Goal: Navigation & Orientation: Understand site structure

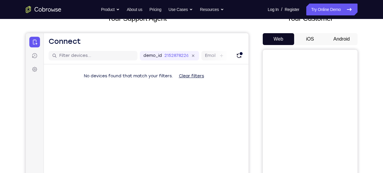
scroll to position [44, 0]
click at [346, 40] on button "Android" at bounding box center [342, 40] width 32 height 12
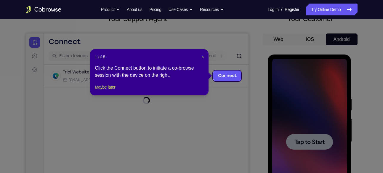
scroll to position [0, 0]
click at [202, 56] on span "×" at bounding box center [203, 57] width 2 height 5
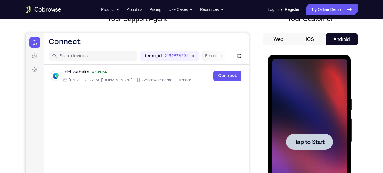
click at [280, 92] on div at bounding box center [309, 142] width 75 height 166
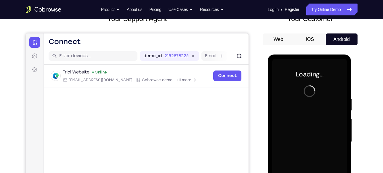
click at [280, 92] on div at bounding box center [309, 142] width 75 height 166
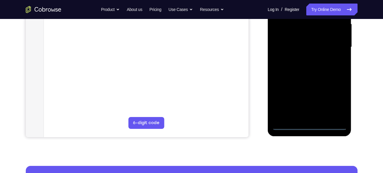
scroll to position [139, 0]
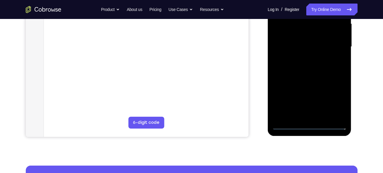
click at [303, 124] on div at bounding box center [309, 47] width 75 height 166
click at [335, 99] on div at bounding box center [309, 47] width 75 height 166
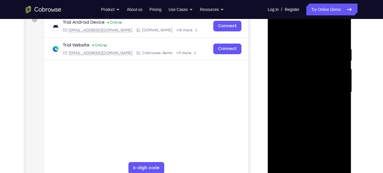
scroll to position [84, 0]
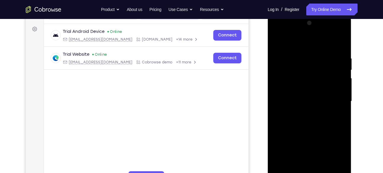
click at [314, 47] on div at bounding box center [309, 101] width 75 height 166
click at [336, 98] on div at bounding box center [309, 101] width 75 height 166
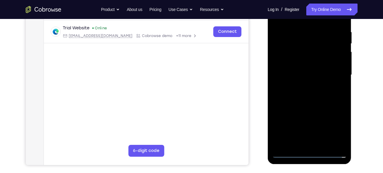
scroll to position [111, 0]
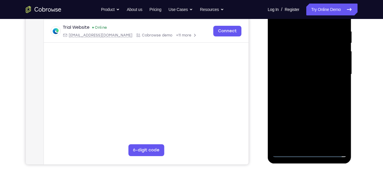
click at [303, 84] on div at bounding box center [309, 74] width 75 height 166
click at [312, 66] on div at bounding box center [309, 74] width 75 height 166
click at [313, 63] on div at bounding box center [309, 74] width 75 height 166
click at [316, 73] on div at bounding box center [309, 74] width 75 height 166
click at [318, 95] on div at bounding box center [309, 74] width 75 height 166
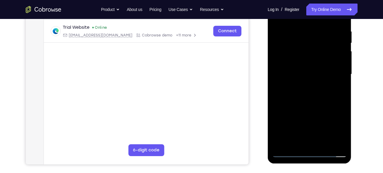
click at [320, 92] on div at bounding box center [309, 74] width 75 height 166
click at [338, 82] on div at bounding box center [309, 74] width 75 height 166
click at [323, 74] on div at bounding box center [309, 74] width 75 height 166
click at [316, 93] on div at bounding box center [309, 74] width 75 height 166
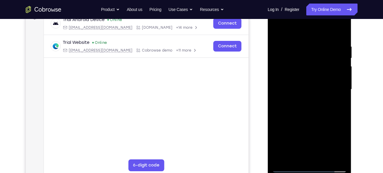
scroll to position [95, 0]
click at [315, 104] on div at bounding box center [309, 90] width 75 height 166
click at [334, 20] on div at bounding box center [309, 90] width 75 height 166
click at [279, 19] on div at bounding box center [309, 90] width 75 height 166
click at [287, 71] on div at bounding box center [309, 90] width 75 height 166
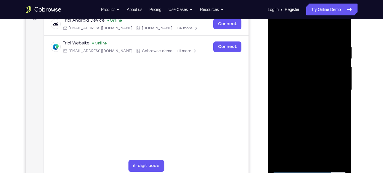
click at [340, 36] on div at bounding box center [309, 90] width 75 height 166
click at [341, 158] on div at bounding box center [309, 90] width 75 height 166
click at [342, 114] on div at bounding box center [309, 90] width 75 height 166
click at [320, 110] on div at bounding box center [309, 90] width 75 height 166
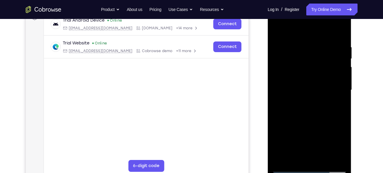
click at [320, 110] on div at bounding box center [309, 90] width 75 height 166
click at [304, 46] on div at bounding box center [309, 90] width 75 height 166
click at [340, 82] on div at bounding box center [309, 90] width 75 height 166
click at [341, 32] on div at bounding box center [309, 90] width 75 height 166
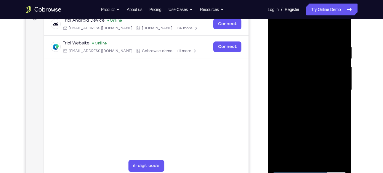
click at [299, 44] on div at bounding box center [309, 90] width 75 height 166
click at [333, 157] on div at bounding box center [309, 90] width 75 height 166
click at [340, 31] on div at bounding box center [309, 90] width 75 height 166
click at [340, 29] on div at bounding box center [309, 90] width 75 height 166
click at [329, 42] on div at bounding box center [309, 90] width 75 height 166
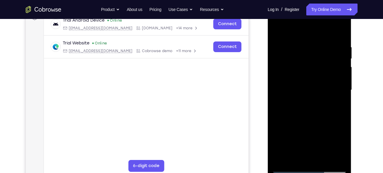
click at [277, 29] on div at bounding box center [309, 90] width 75 height 166
click at [295, 62] on div at bounding box center [309, 90] width 75 height 166
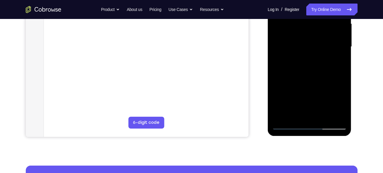
scroll to position [139, 0]
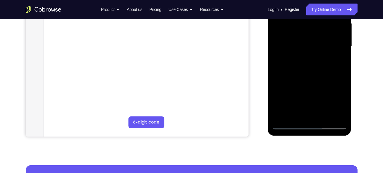
click at [322, 115] on div at bounding box center [309, 47] width 75 height 166
click at [323, 80] on div at bounding box center [309, 47] width 75 height 166
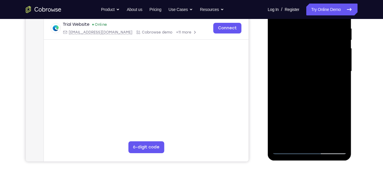
scroll to position [113, 0]
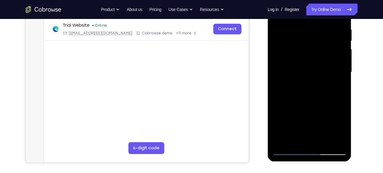
click at [339, 53] on div at bounding box center [309, 72] width 75 height 166
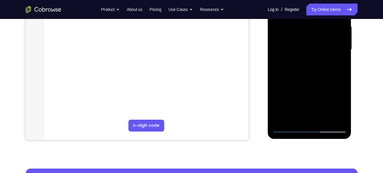
scroll to position [136, 0]
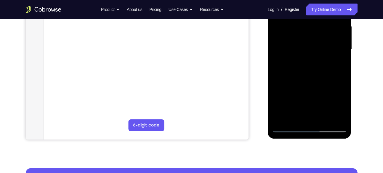
click at [291, 130] on div at bounding box center [309, 49] width 75 height 166
click at [316, 54] on div at bounding box center [309, 49] width 75 height 166
click at [339, 66] on div at bounding box center [309, 49] width 75 height 166
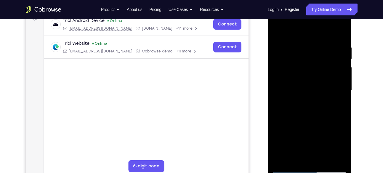
scroll to position [88, 0]
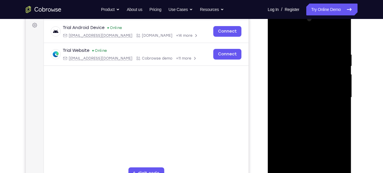
click at [277, 36] on div at bounding box center [309, 98] width 75 height 166
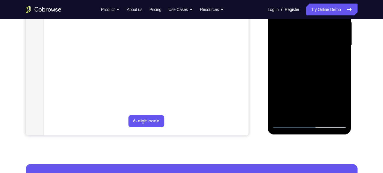
scroll to position [141, 0]
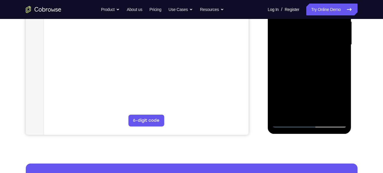
click at [287, 125] on div at bounding box center [309, 45] width 75 height 166
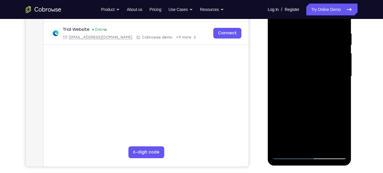
scroll to position [109, 0]
click at [317, 120] on div at bounding box center [309, 77] width 75 height 166
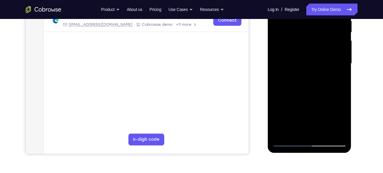
scroll to position [122, 0]
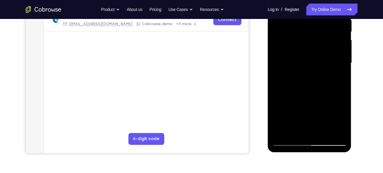
click at [281, 131] on div at bounding box center [309, 63] width 75 height 166
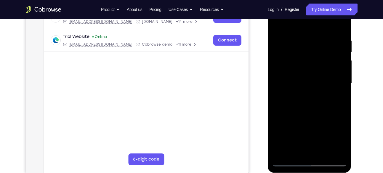
scroll to position [100, 0]
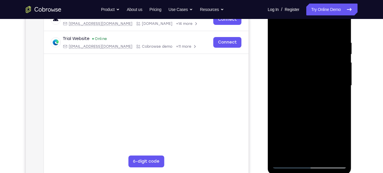
click at [322, 42] on div at bounding box center [309, 86] width 75 height 166
click at [339, 70] on div at bounding box center [309, 86] width 75 height 166
click at [331, 77] on div at bounding box center [309, 86] width 75 height 166
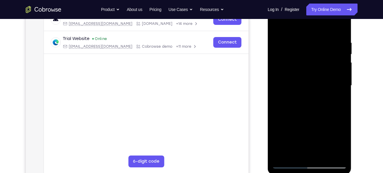
click at [277, 79] on div at bounding box center [309, 86] width 75 height 166
click at [342, 95] on div at bounding box center [309, 86] width 75 height 166
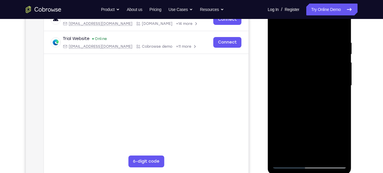
click at [340, 30] on div at bounding box center [309, 86] width 75 height 166
click at [326, 103] on div at bounding box center [309, 86] width 75 height 166
click at [326, 109] on div at bounding box center [309, 86] width 75 height 166
drag, startPoint x: 318, startPoint y: 42, endPoint x: 313, endPoint y: 114, distance: 71.9
click at [313, 114] on div at bounding box center [309, 86] width 75 height 166
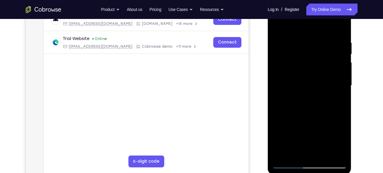
click at [304, 42] on div at bounding box center [309, 86] width 75 height 166
click at [339, 75] on div at bounding box center [309, 86] width 75 height 166
click at [305, 135] on div at bounding box center [309, 86] width 75 height 166
click at [323, 136] on div at bounding box center [309, 86] width 75 height 166
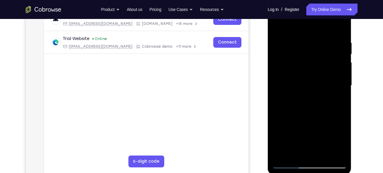
click at [326, 131] on div at bounding box center [309, 86] width 75 height 166
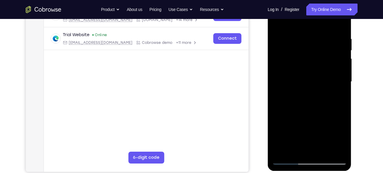
scroll to position [107, 0]
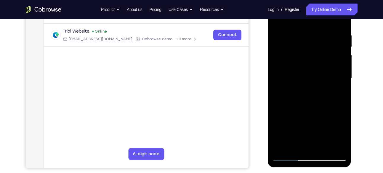
click at [332, 125] on div at bounding box center [309, 78] width 75 height 166
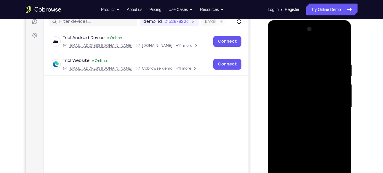
scroll to position [65, 0]
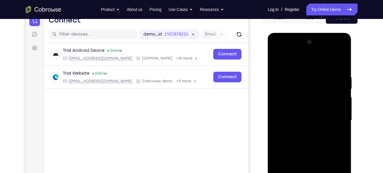
click at [278, 62] on div at bounding box center [309, 120] width 75 height 166
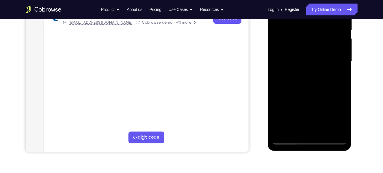
scroll to position [127, 0]
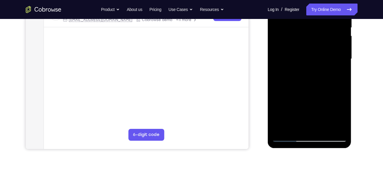
drag, startPoint x: 312, startPoint y: 110, endPoint x: 313, endPoint y: 103, distance: 7.2
click at [313, 103] on div at bounding box center [309, 59] width 75 height 166
drag, startPoint x: 318, startPoint y: 101, endPoint x: 322, endPoint y: 66, distance: 34.9
click at [322, 66] on div at bounding box center [309, 59] width 75 height 166
drag, startPoint x: 320, startPoint y: 108, endPoint x: 320, endPoint y: 115, distance: 7.1
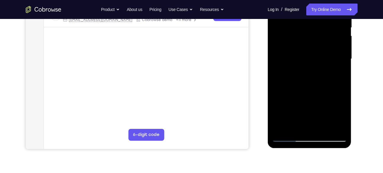
click at [320, 115] on div at bounding box center [309, 59] width 75 height 166
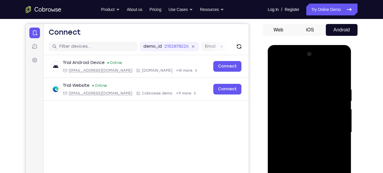
scroll to position [53, 0]
click at [277, 71] on div at bounding box center [309, 133] width 75 height 166
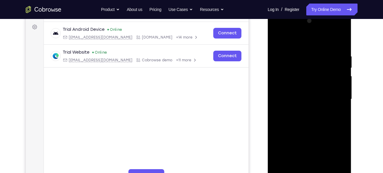
scroll to position [92, 0]
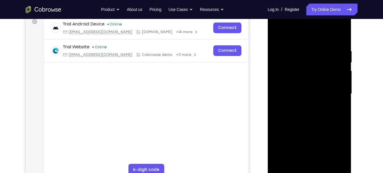
click at [295, 143] on div at bounding box center [309, 94] width 75 height 166
click at [297, 138] on div at bounding box center [309, 94] width 75 height 166
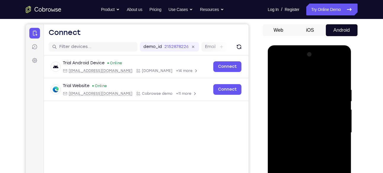
scroll to position [52, 0]
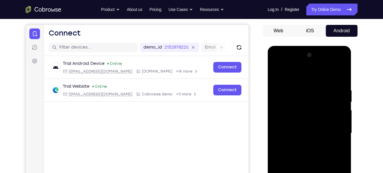
click at [277, 72] on div at bounding box center [309, 133] width 75 height 166
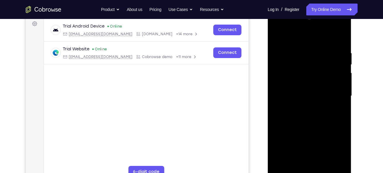
scroll to position [106, 0]
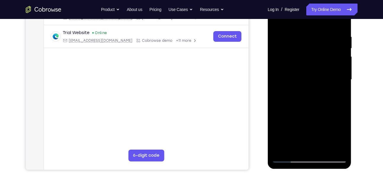
click at [307, 131] on div at bounding box center [309, 80] width 75 height 166
click at [310, 122] on div at bounding box center [309, 80] width 75 height 166
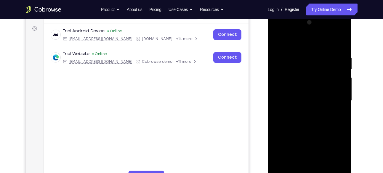
scroll to position [84, 0]
click at [277, 40] on div at bounding box center [309, 101] width 75 height 166
click at [339, 45] on div at bounding box center [309, 101] width 75 height 166
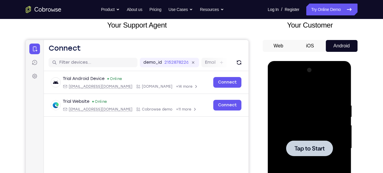
scroll to position [37, 0]
